Goal: Complete application form

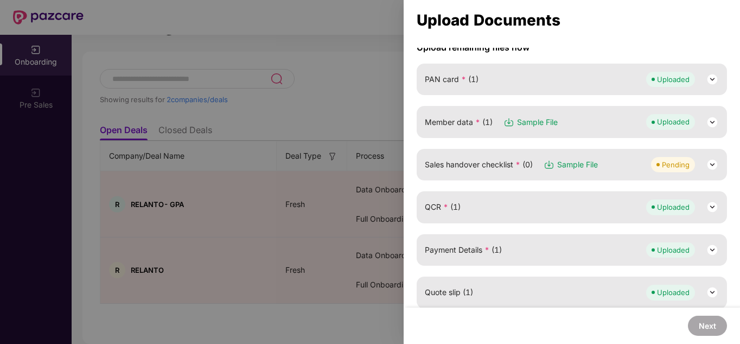
scroll to position [101, 0]
click at [711, 168] on img at bounding box center [712, 165] width 13 height 13
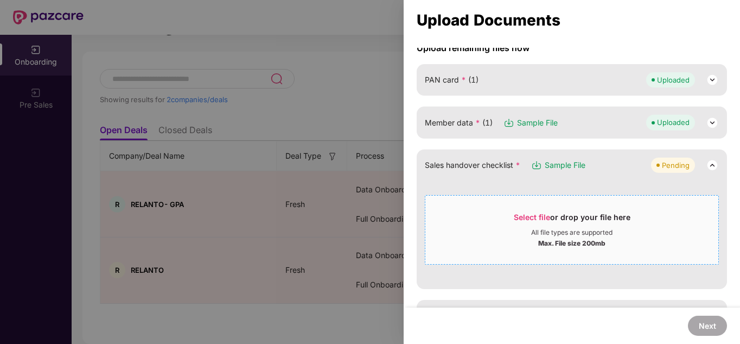
click at [574, 212] on div "Select file or drop your file here" at bounding box center [572, 220] width 117 height 16
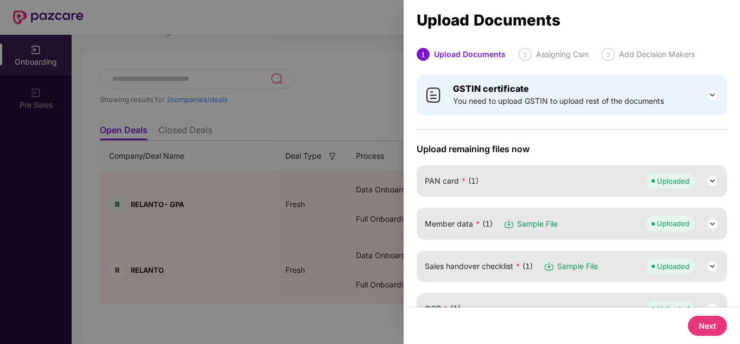
scroll to position [237, 0]
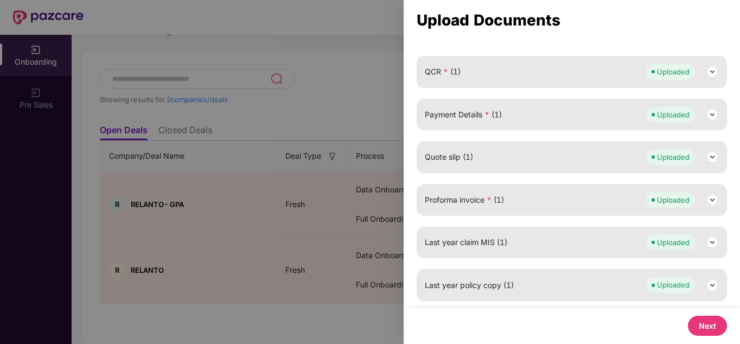
click at [694, 332] on button "Next" at bounding box center [707, 325] width 39 height 20
select select "**********"
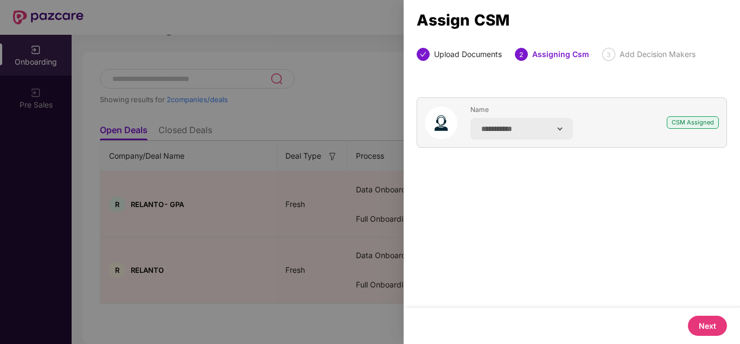
scroll to position [0, 0]
click at [694, 328] on button "Next" at bounding box center [707, 325] width 39 height 20
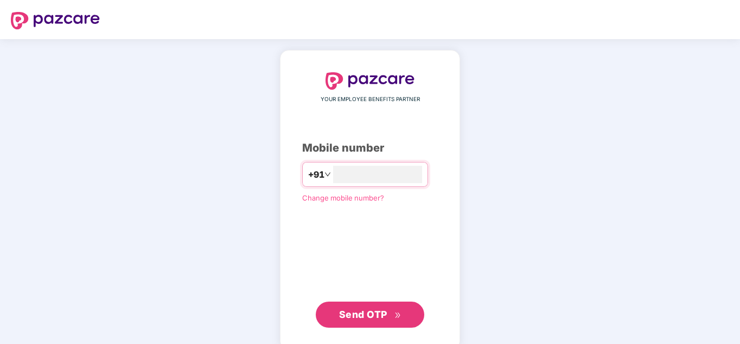
type input "**********"
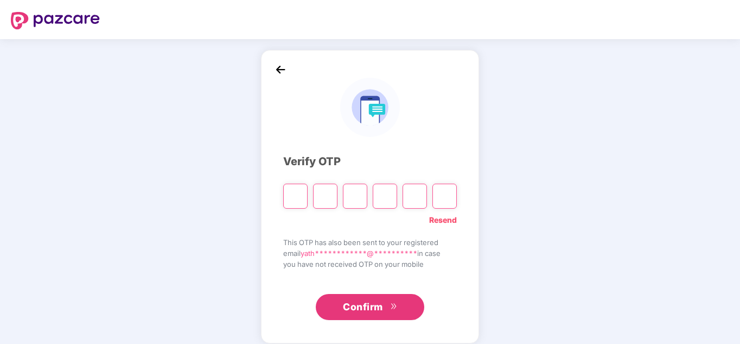
type input "*"
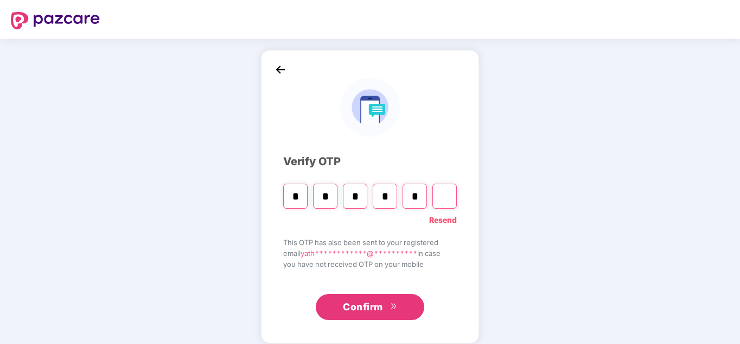
type input "*"
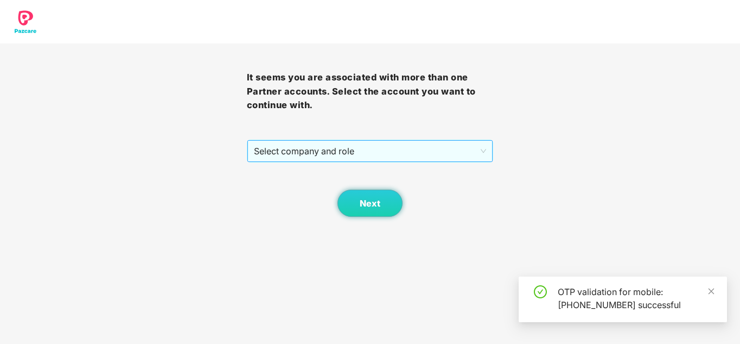
click at [371, 155] on span "Select company and role" at bounding box center [370, 151] width 233 height 21
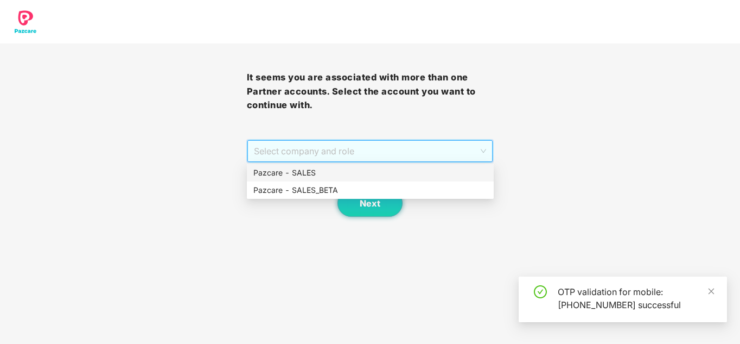
click at [349, 172] on div "Pazcare - SALES" at bounding box center [371, 173] width 234 height 12
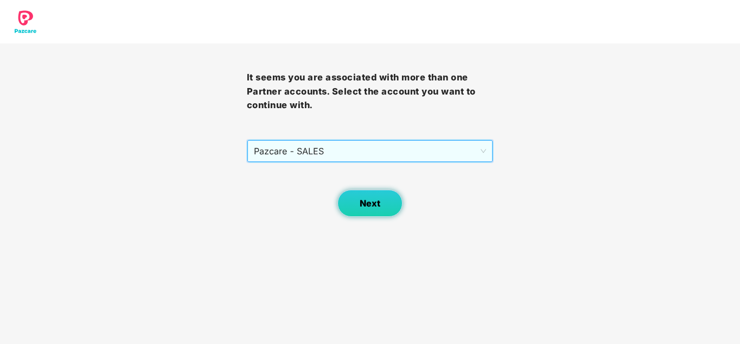
click at [377, 210] on button "Next" at bounding box center [370, 202] width 65 height 27
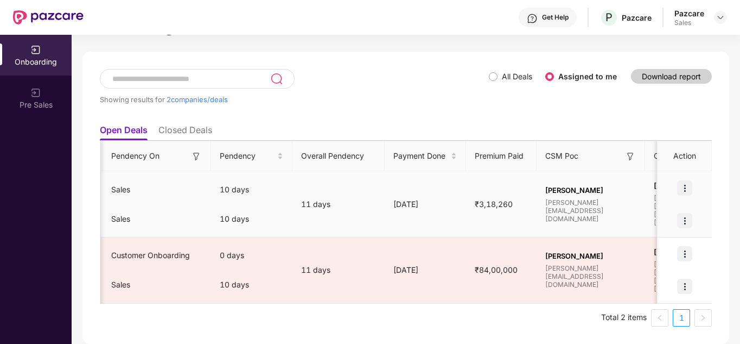
scroll to position [0, 491]
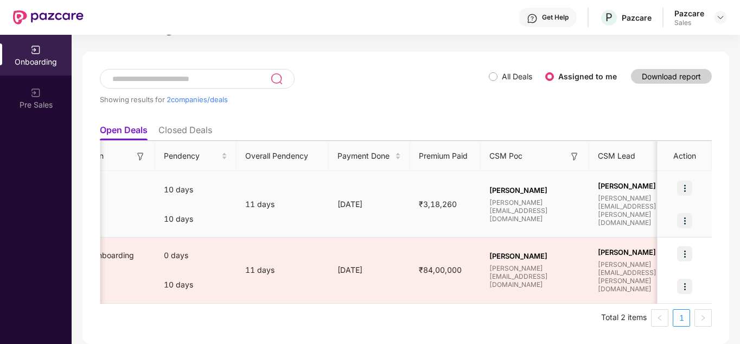
click at [688, 189] on img at bounding box center [684, 187] width 15 height 15
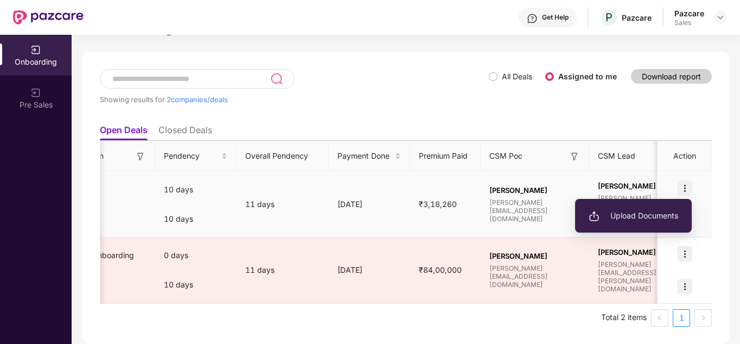
click at [628, 218] on span "Upload Documents" at bounding box center [634, 216] width 90 height 12
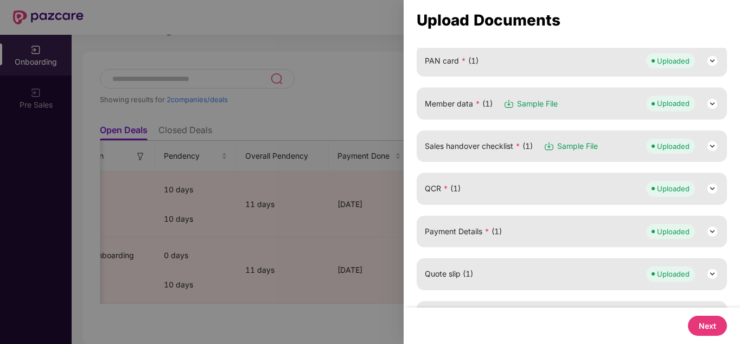
scroll to position [237, 0]
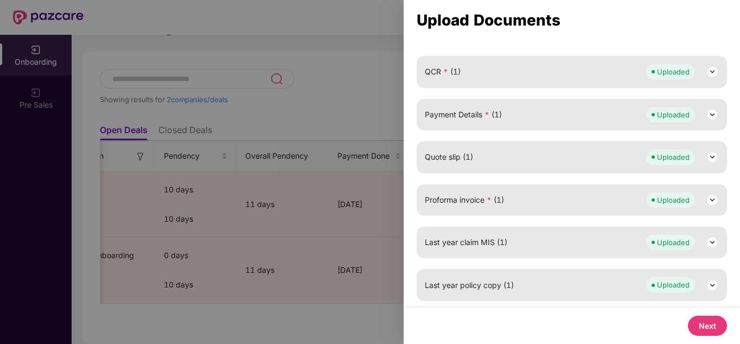
click at [690, 328] on button "Next" at bounding box center [707, 325] width 39 height 20
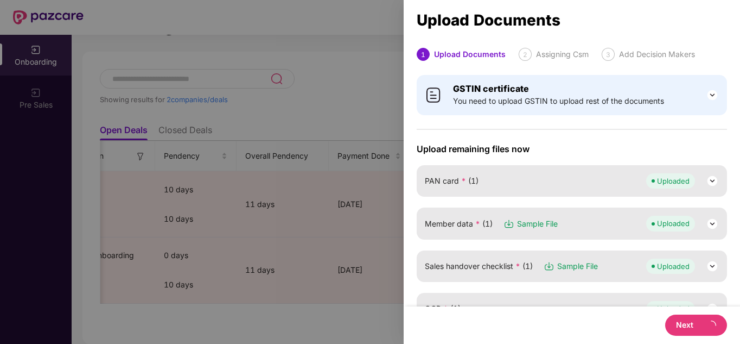
select select "**********"
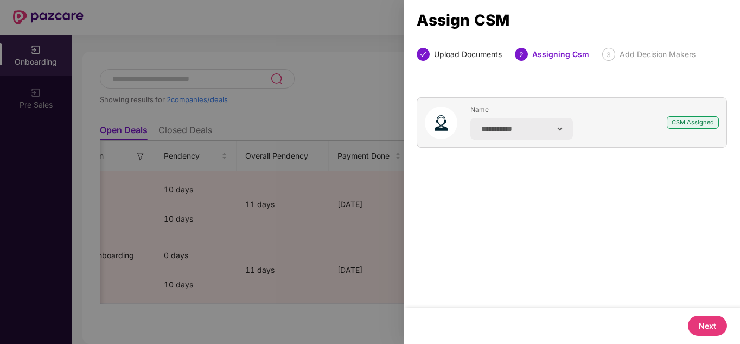
click at [708, 321] on button "Next" at bounding box center [707, 325] width 39 height 20
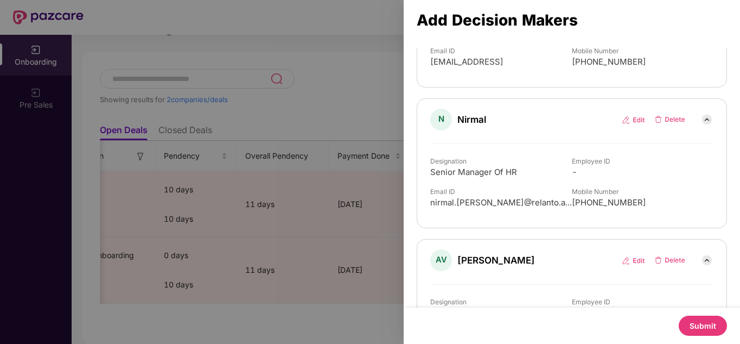
scroll to position [243, 0]
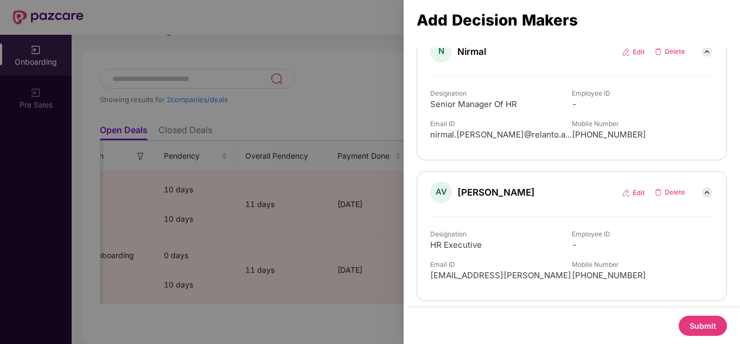
click at [690, 324] on button "Submit" at bounding box center [703, 325] width 48 height 20
